Goal: Share content

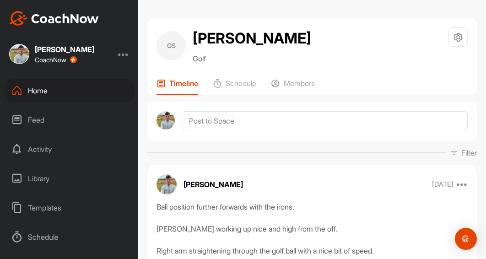
click at [28, 89] on div "Home" at bounding box center [69, 90] width 129 height 23
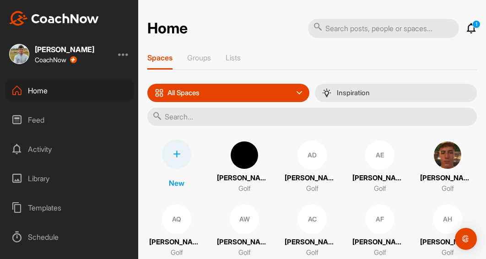
click at [167, 113] on input "text" at bounding box center [312, 117] width 330 height 18
type input "[PERSON_NAME]"
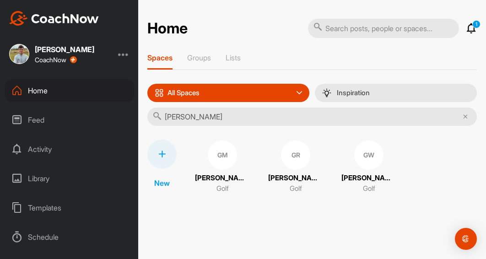
click at [363, 186] on p "Golf" at bounding box center [369, 189] width 12 height 11
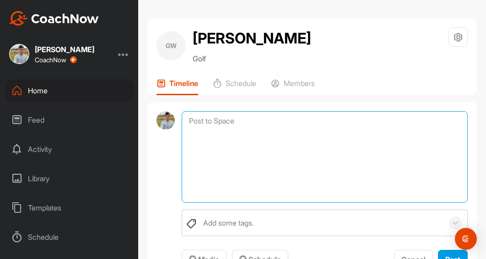
click at [245, 119] on textarea at bounding box center [325, 157] width 286 height 92
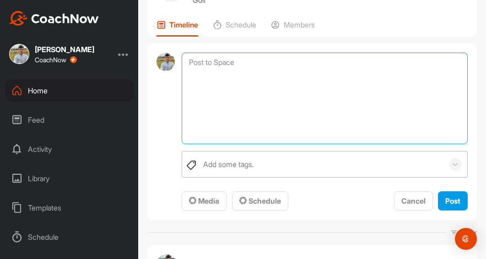
scroll to position [92, 0]
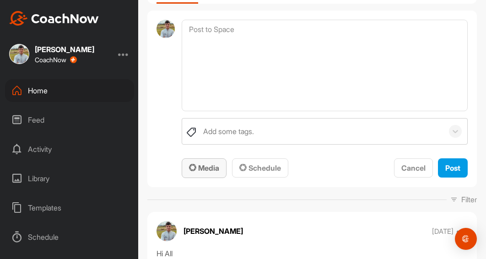
click at [209, 167] on span "Media" at bounding box center [204, 167] width 30 height 9
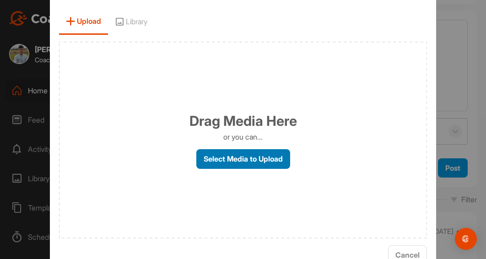
click at [240, 163] on label "Select Media to Upload" at bounding box center [243, 159] width 94 height 20
click at [0, 0] on input "Select Media to Upload" at bounding box center [0, 0] width 0 height 0
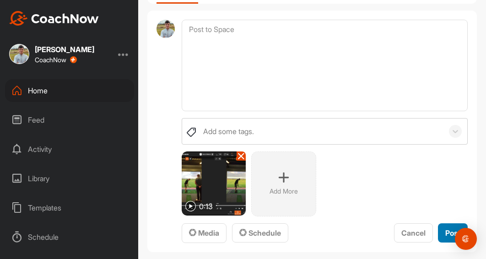
click at [445, 233] on span "Post" at bounding box center [452, 232] width 15 height 9
